Goal: Information Seeking & Learning: Learn about a topic

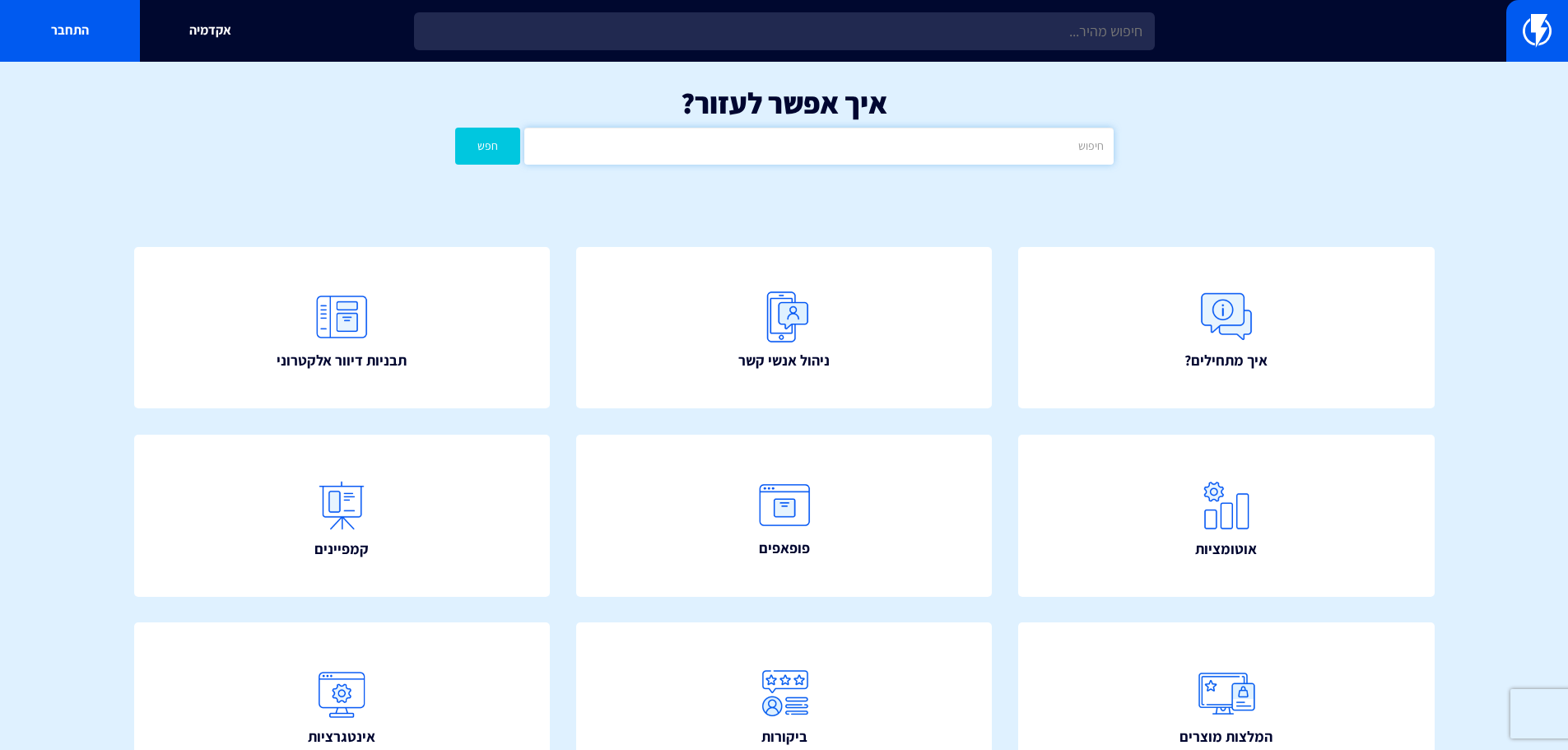
click at [803, 143] on input "text" at bounding box center [818, 146] width 588 height 37
type input "שליחת SMS"
click at [455, 128] on button "חפש" at bounding box center [488, 146] width 66 height 37
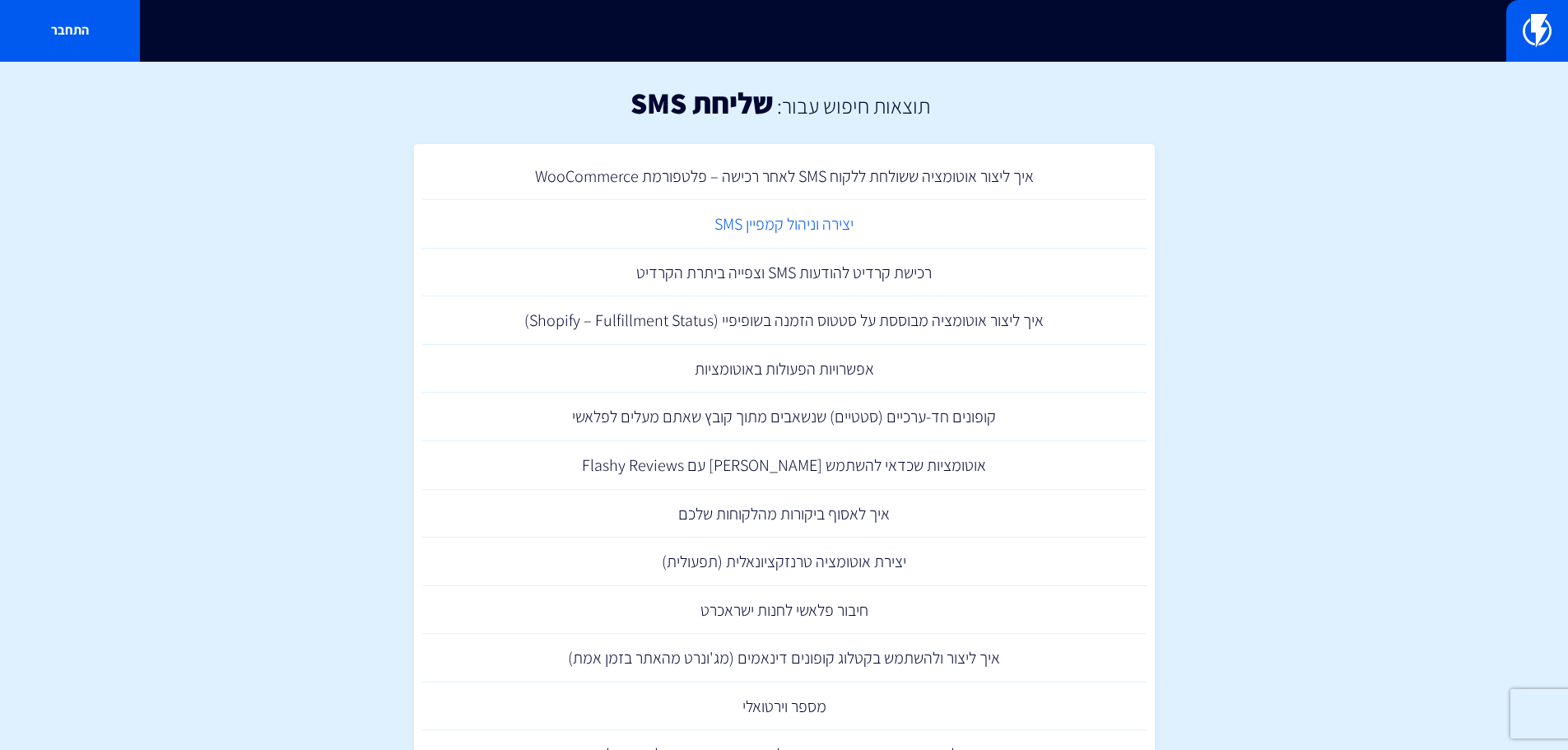
click at [847, 223] on link "יצירה וניהול קמפיין SMS" at bounding box center [784, 224] width 724 height 48
